Goal: Navigation & Orientation: Understand site structure

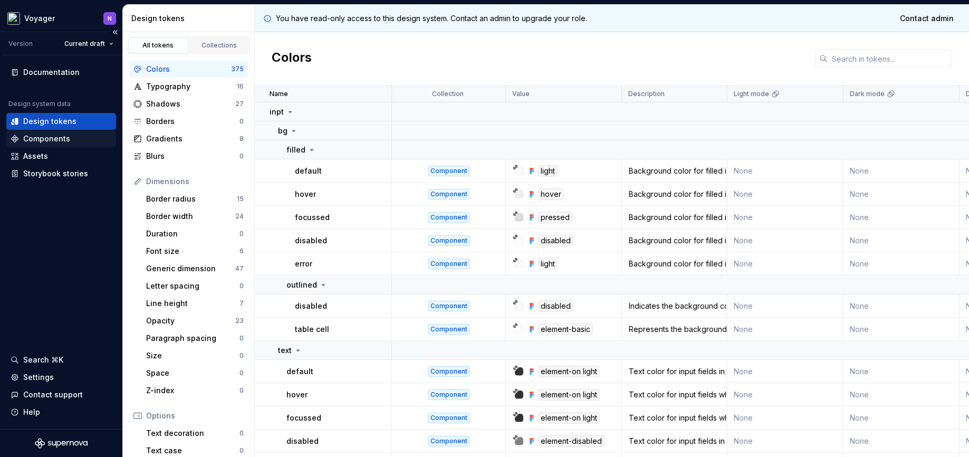
click at [48, 135] on div "Components" at bounding box center [46, 138] width 47 height 11
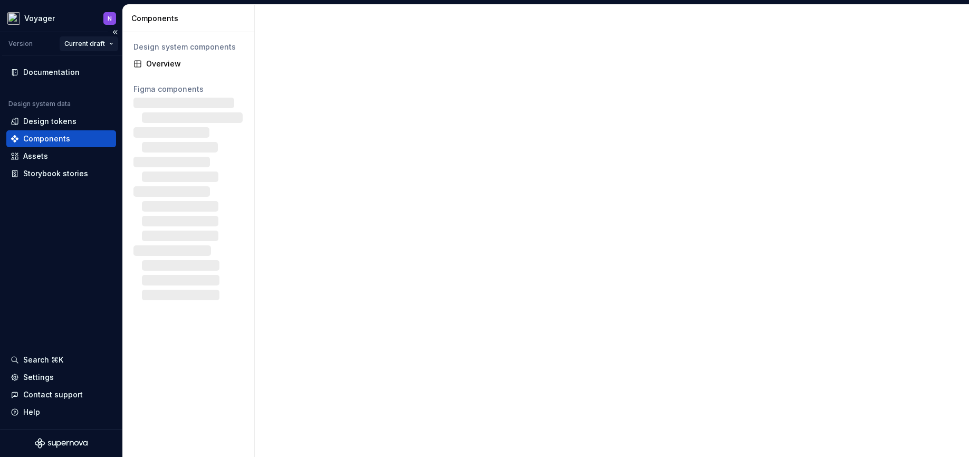
click at [99, 45] on html "Voyager N Version Current draft Documentation Design system data Design tokens …" at bounding box center [484, 228] width 969 height 457
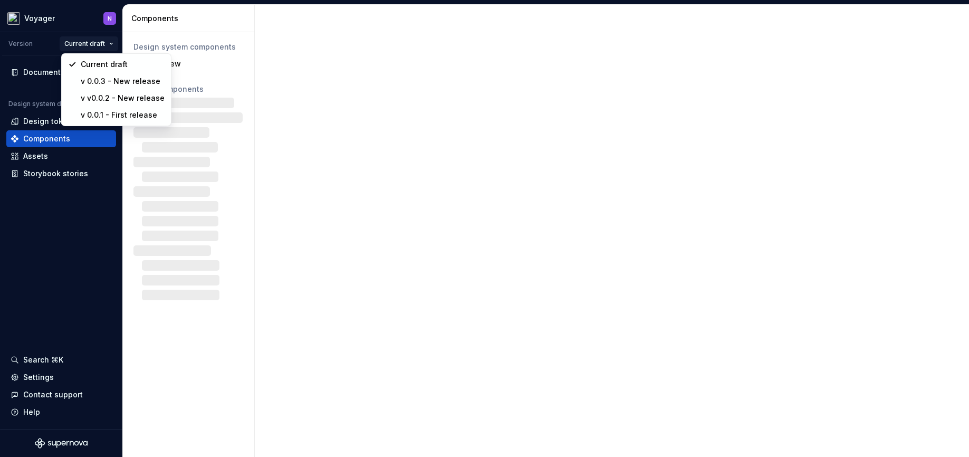
click at [70, 42] on html "Voyager N Version Current draft Documentation Design system data Design tokens …" at bounding box center [484, 228] width 969 height 457
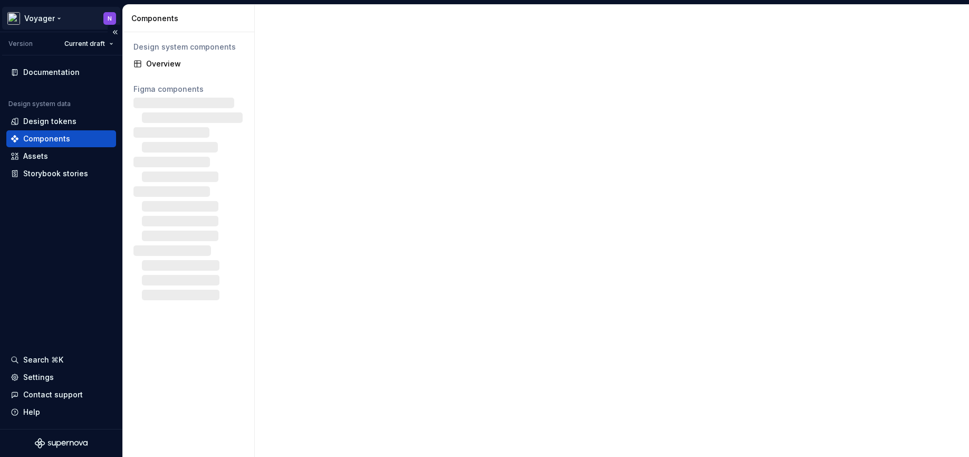
click at [45, 19] on html "Voyager N Version Current draft Documentation Design system data Design tokens …" at bounding box center [484, 228] width 969 height 457
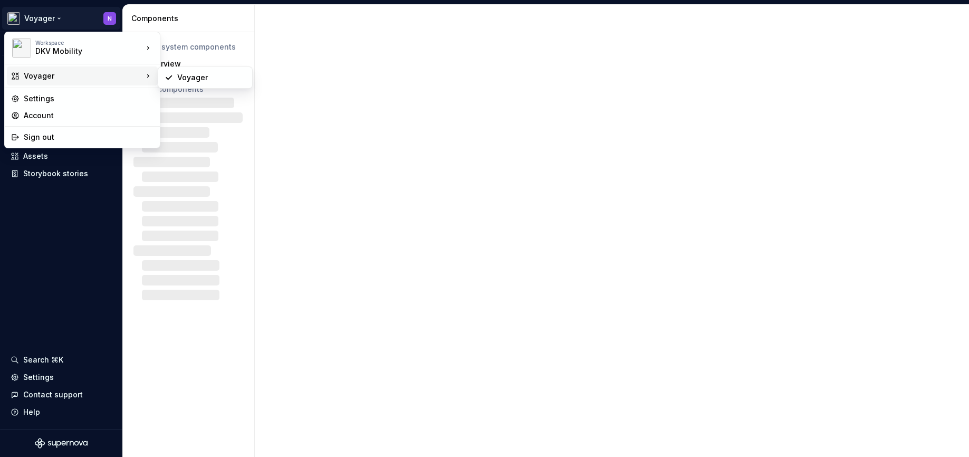
click at [42, 74] on div "Voyager" at bounding box center [83, 76] width 119 height 11
click at [75, 52] on div "DKV Mobility" at bounding box center [80, 51] width 90 height 11
click at [29, 222] on html "Voyager N Version Current draft Documentation Design system data Design tokens …" at bounding box center [484, 228] width 969 height 457
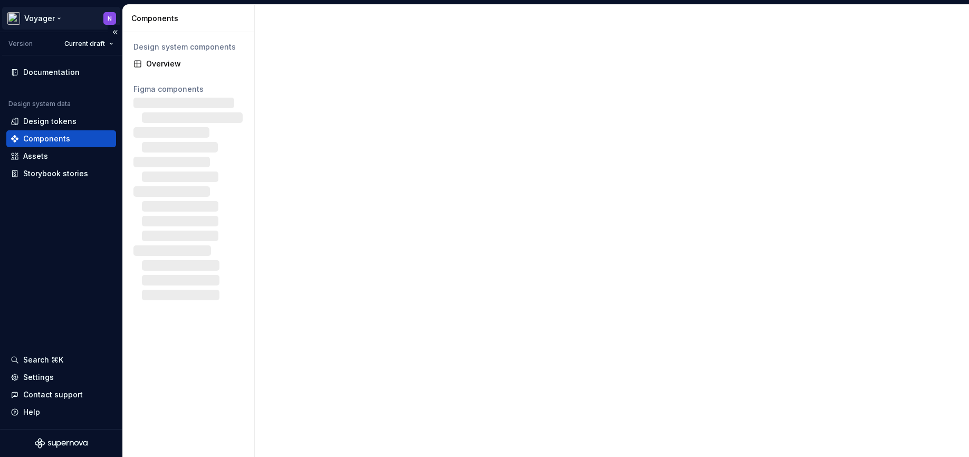
click at [36, 20] on html "Voyager N Version Current draft Documentation Design system data Design tokens …" at bounding box center [484, 228] width 969 height 457
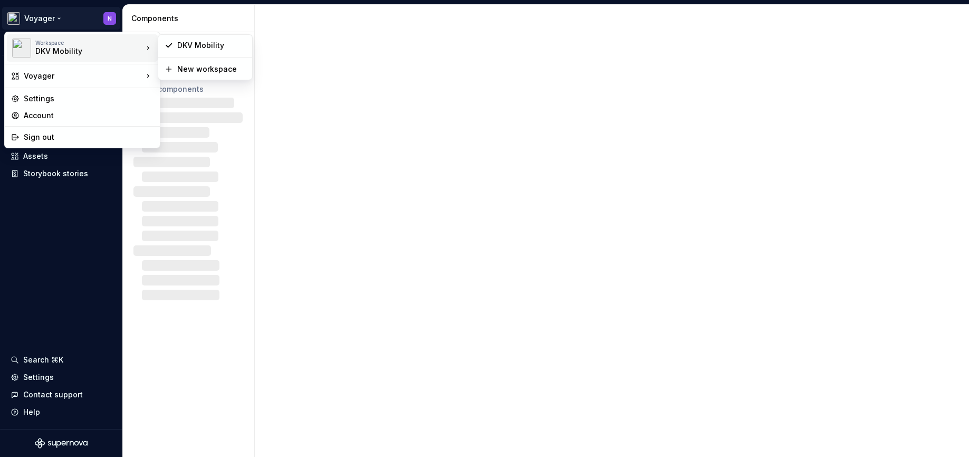
click at [17, 45] on img at bounding box center [21, 48] width 19 height 19
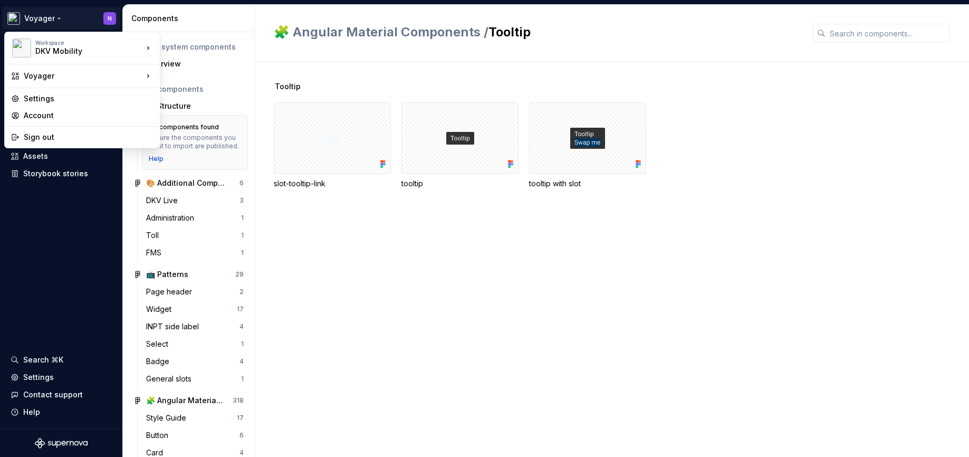
click at [451, 255] on html "Voyager N Version Current draft Documentation Design system data Design tokens …" at bounding box center [484, 228] width 969 height 457
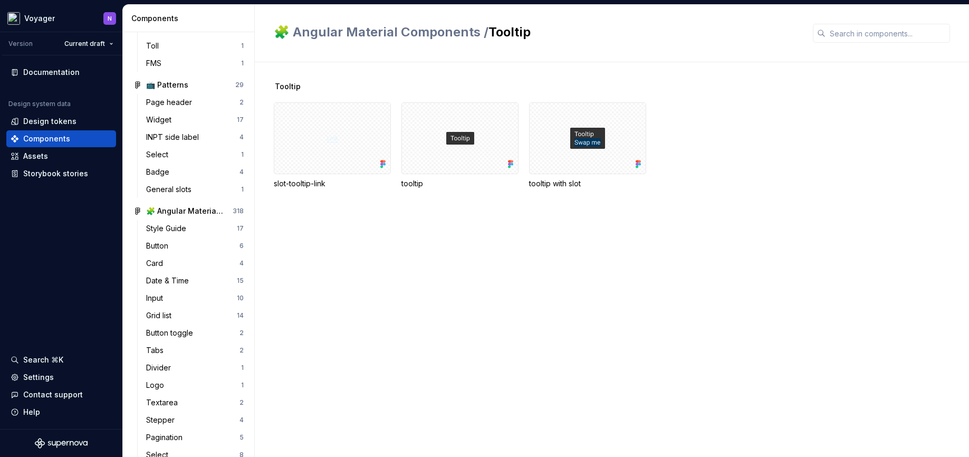
scroll to position [248, 0]
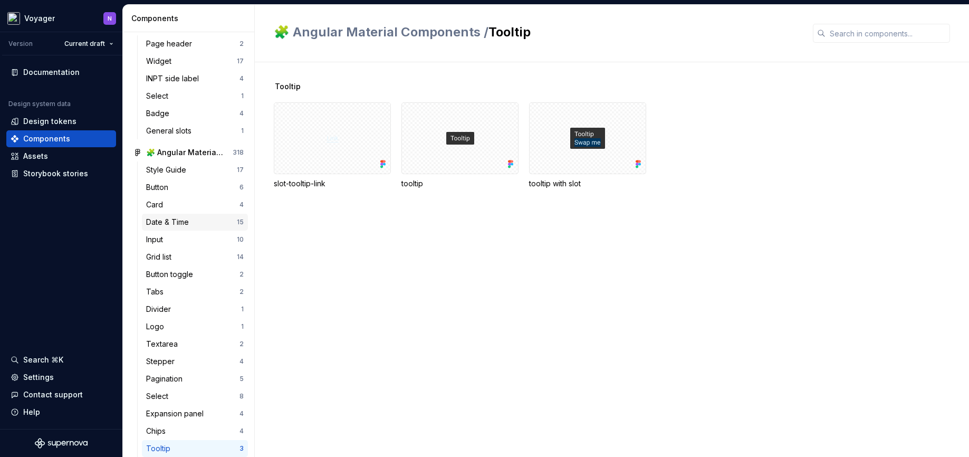
click at [155, 227] on div "Date & Time" at bounding box center [169, 222] width 47 height 11
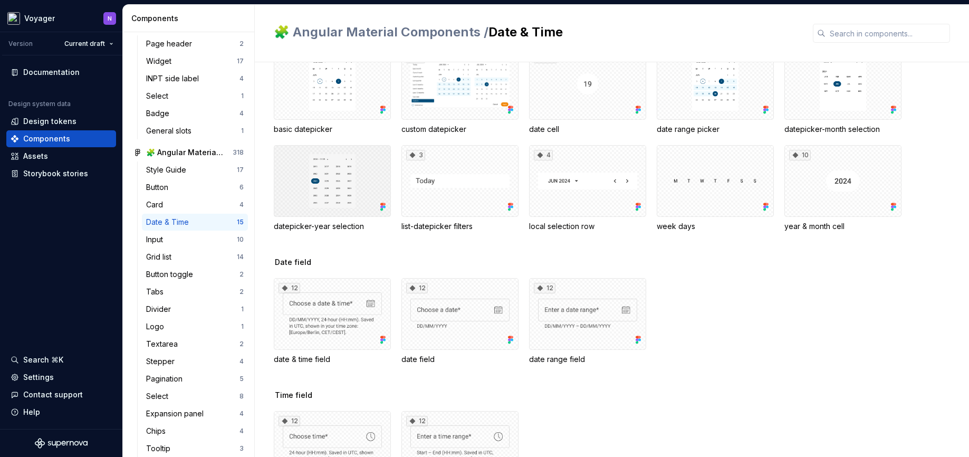
scroll to position [63, 0]
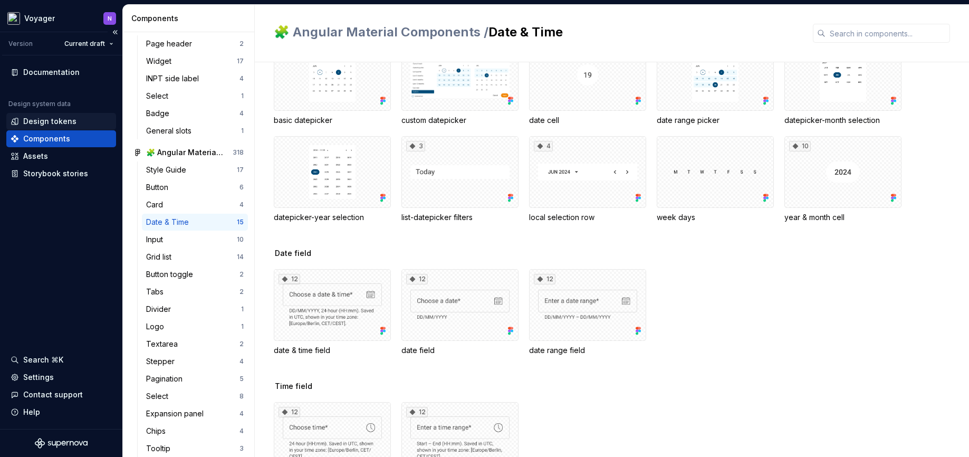
click at [41, 113] on div "Design tokens" at bounding box center [61, 121] width 110 height 17
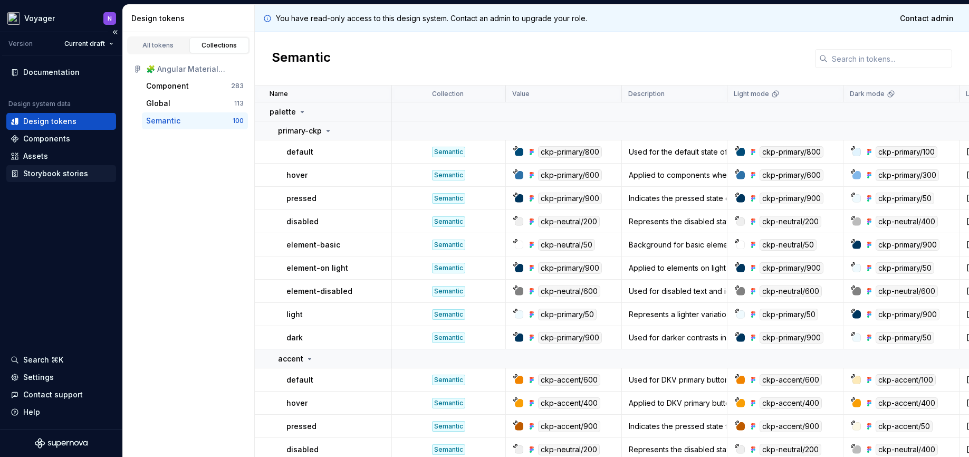
click at [49, 176] on div "Storybook stories" at bounding box center [55, 173] width 65 height 11
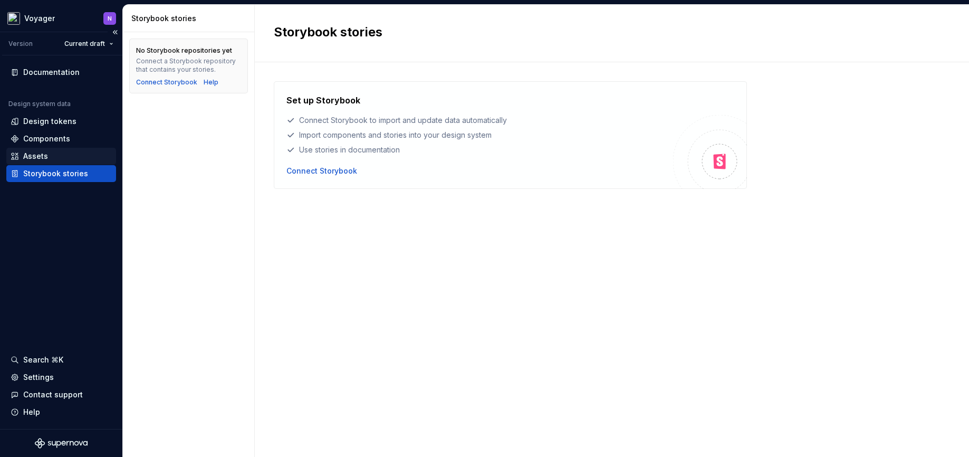
click at [45, 157] on div "Assets" at bounding box center [35, 156] width 25 height 11
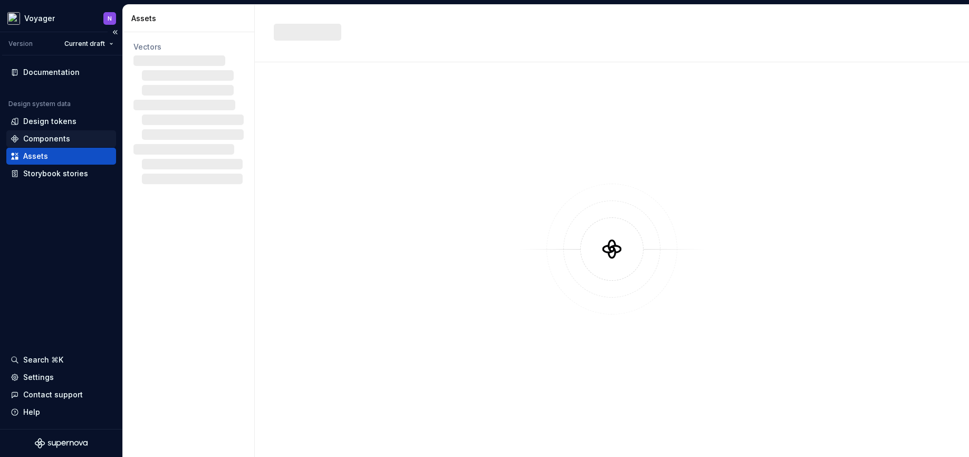
click at [31, 135] on div "Components" at bounding box center [46, 138] width 47 height 11
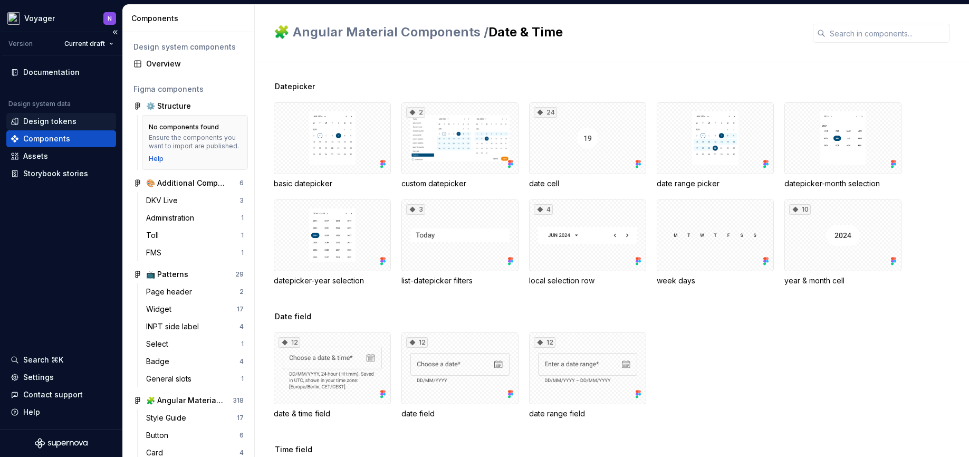
click at [31, 120] on div "Design tokens" at bounding box center [49, 121] width 53 height 11
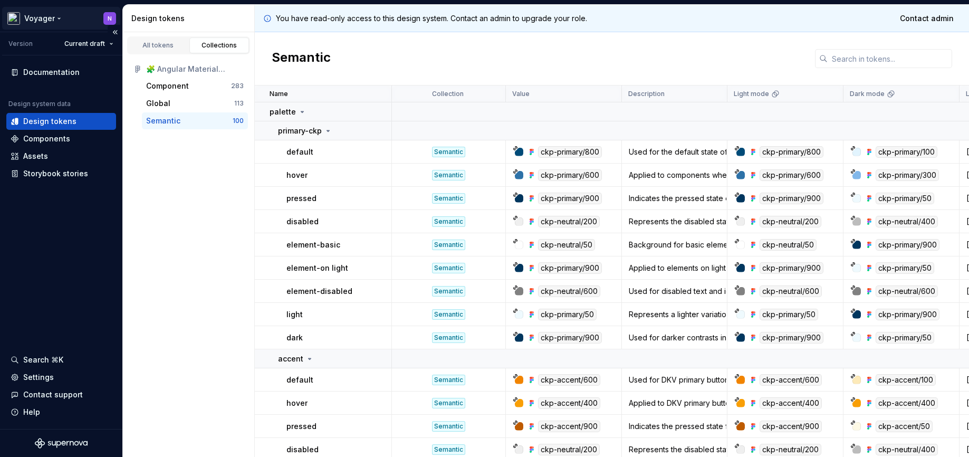
click at [105, 19] on html "Voyager N Version Current draft Documentation Design system data Design tokens …" at bounding box center [484, 228] width 969 height 457
click at [156, 15] on html "Voyager N Version Current draft Documentation Design system data Design tokens …" at bounding box center [484, 228] width 969 height 457
click at [162, 26] on div "Design tokens" at bounding box center [189, 18] width 132 height 27
click at [41, 18] on html "Voyager N Version Current draft Documentation Design system data Design tokens …" at bounding box center [484, 228] width 969 height 457
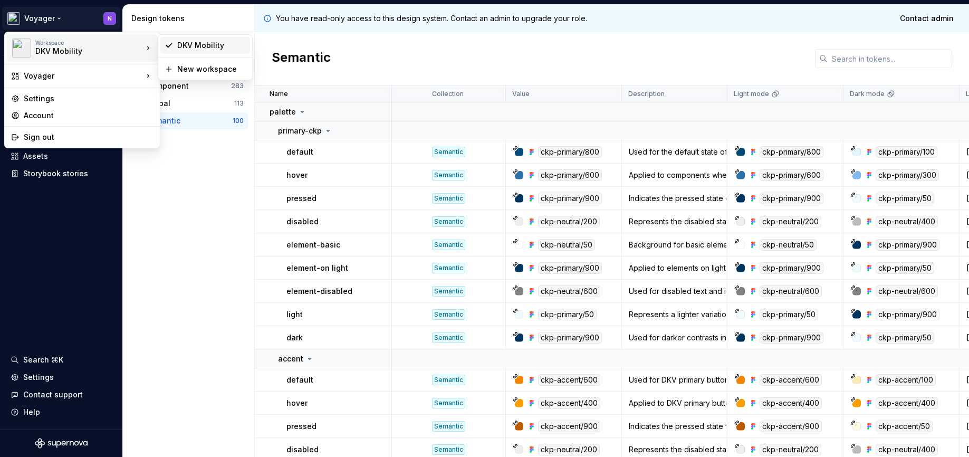
click at [203, 47] on div "DKV Mobility" at bounding box center [211, 45] width 69 height 11
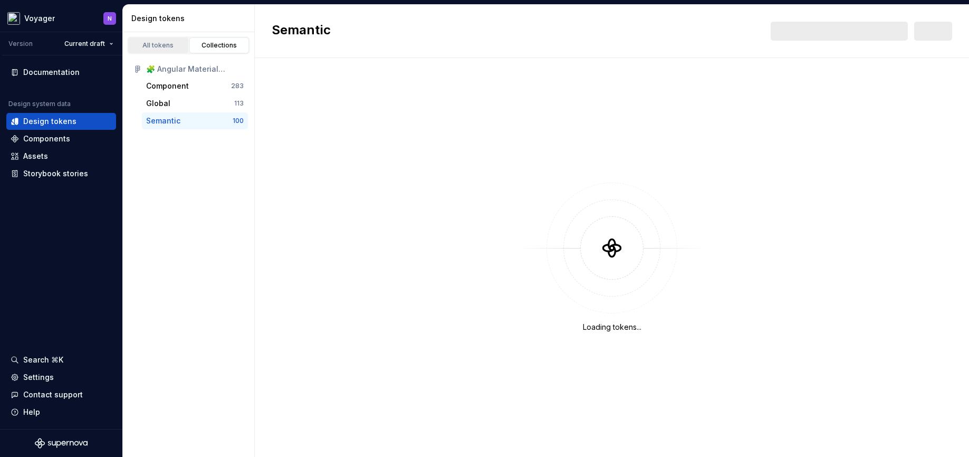
click at [146, 43] on div "All tokens" at bounding box center [158, 45] width 53 height 8
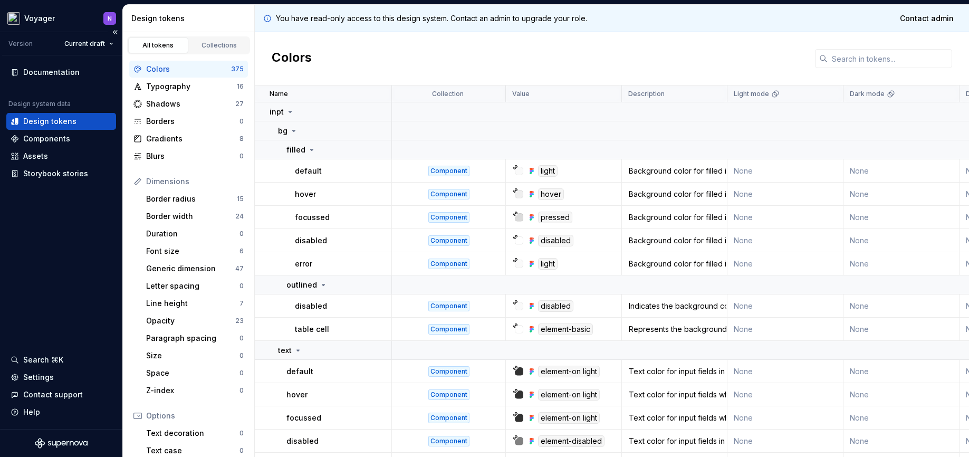
click at [54, 435] on div at bounding box center [61, 442] width 122 height 27
click at [54, 441] on icon "Supernova Logo" at bounding box center [61, 443] width 53 height 11
click at [34, 75] on div "Documentation" at bounding box center [51, 72] width 56 height 11
